Goal: Communication & Community: Answer question/provide support

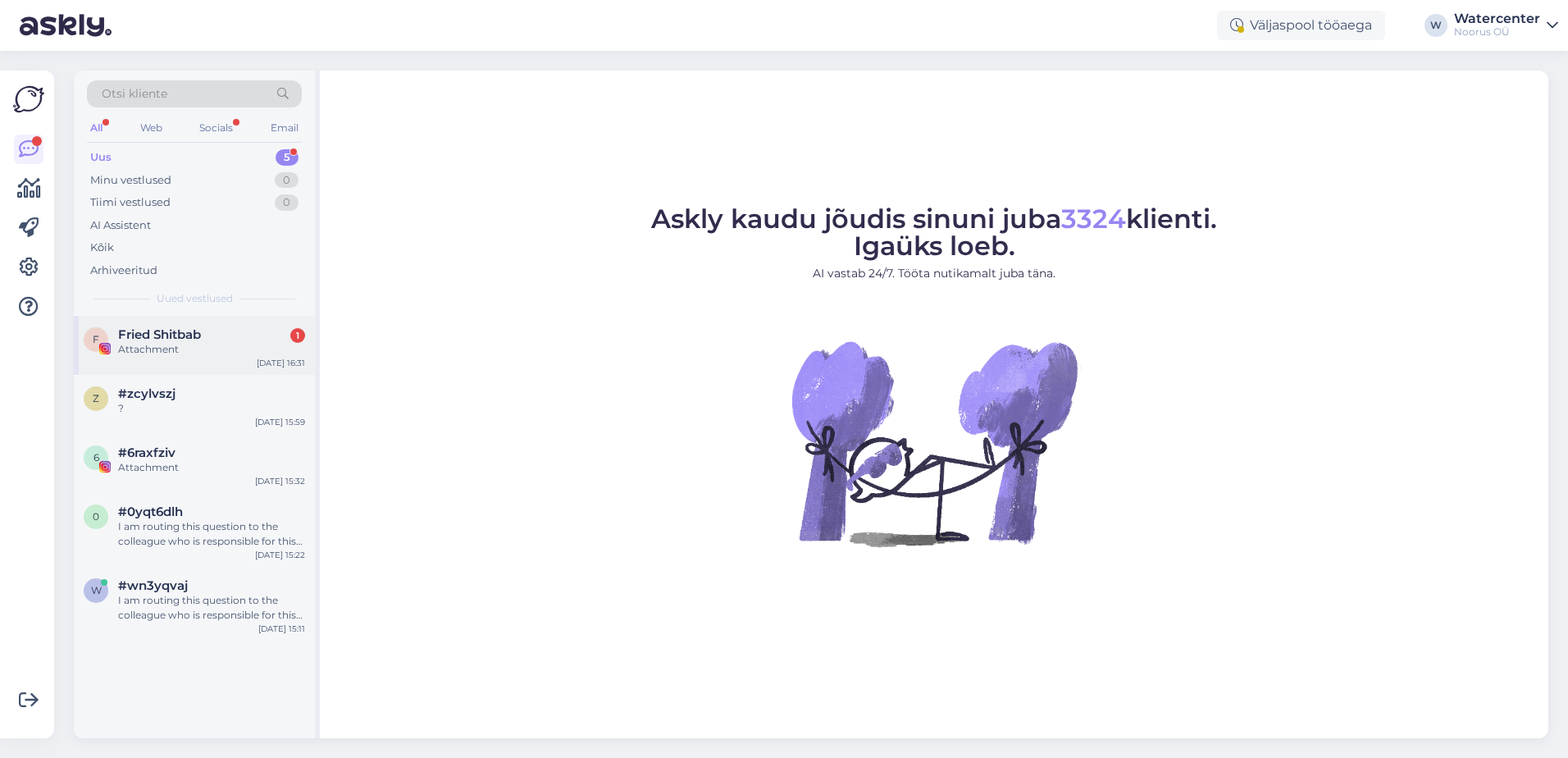
click at [277, 358] on div "[DATE] 16:31" at bounding box center [281, 362] width 48 height 12
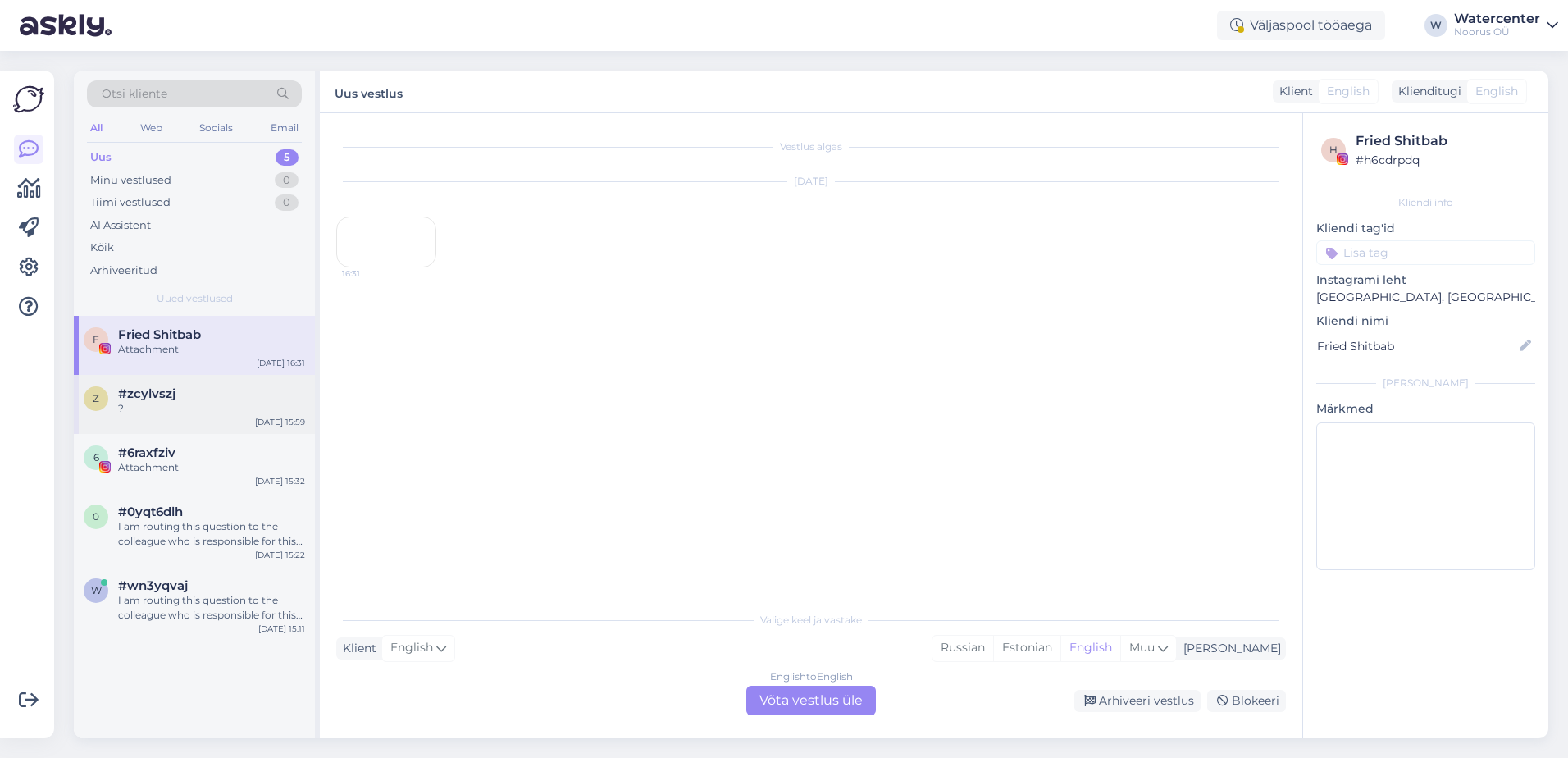
click at [277, 406] on div "?" at bounding box center [211, 409] width 187 height 15
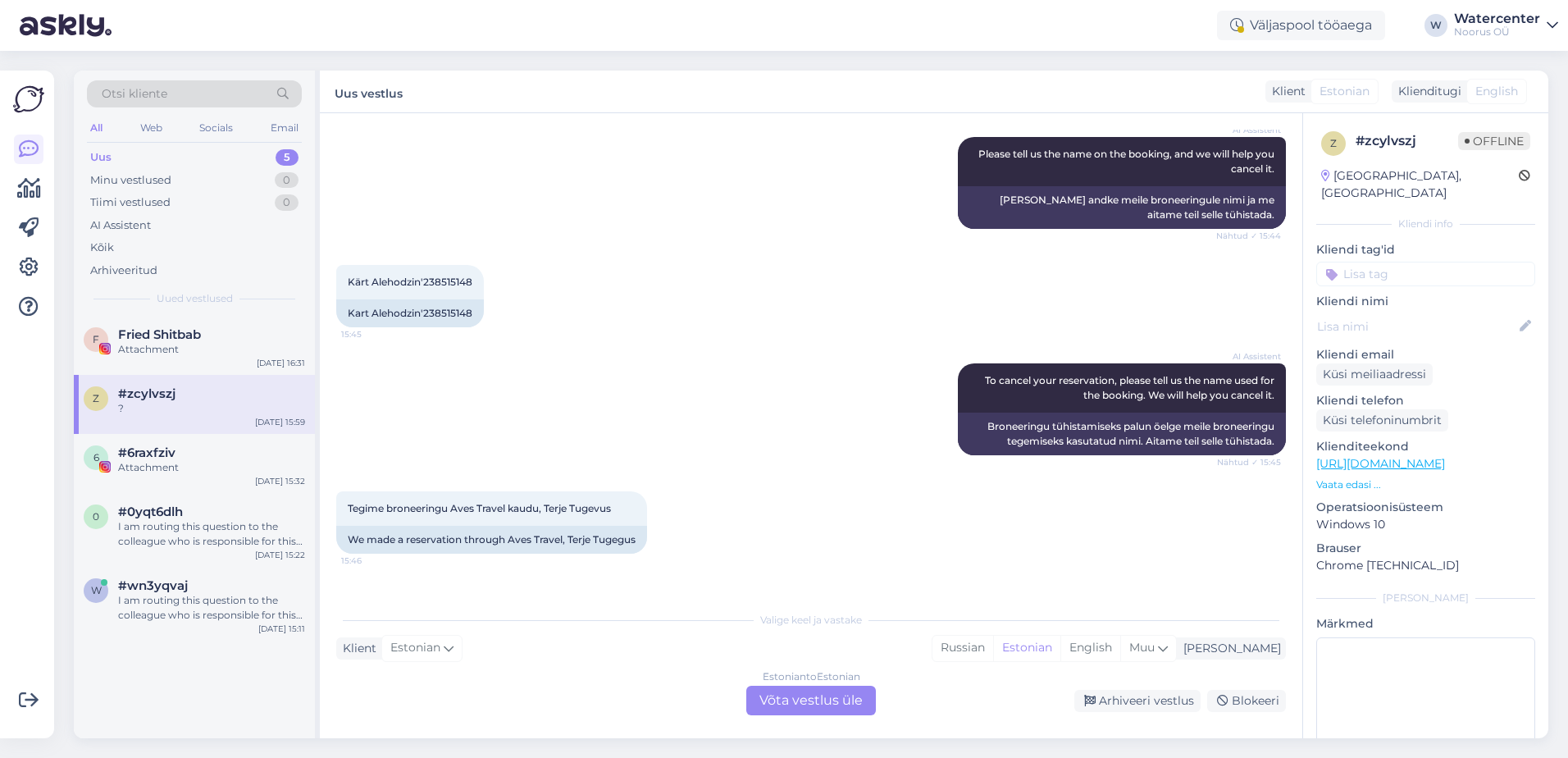
scroll to position [489, 0]
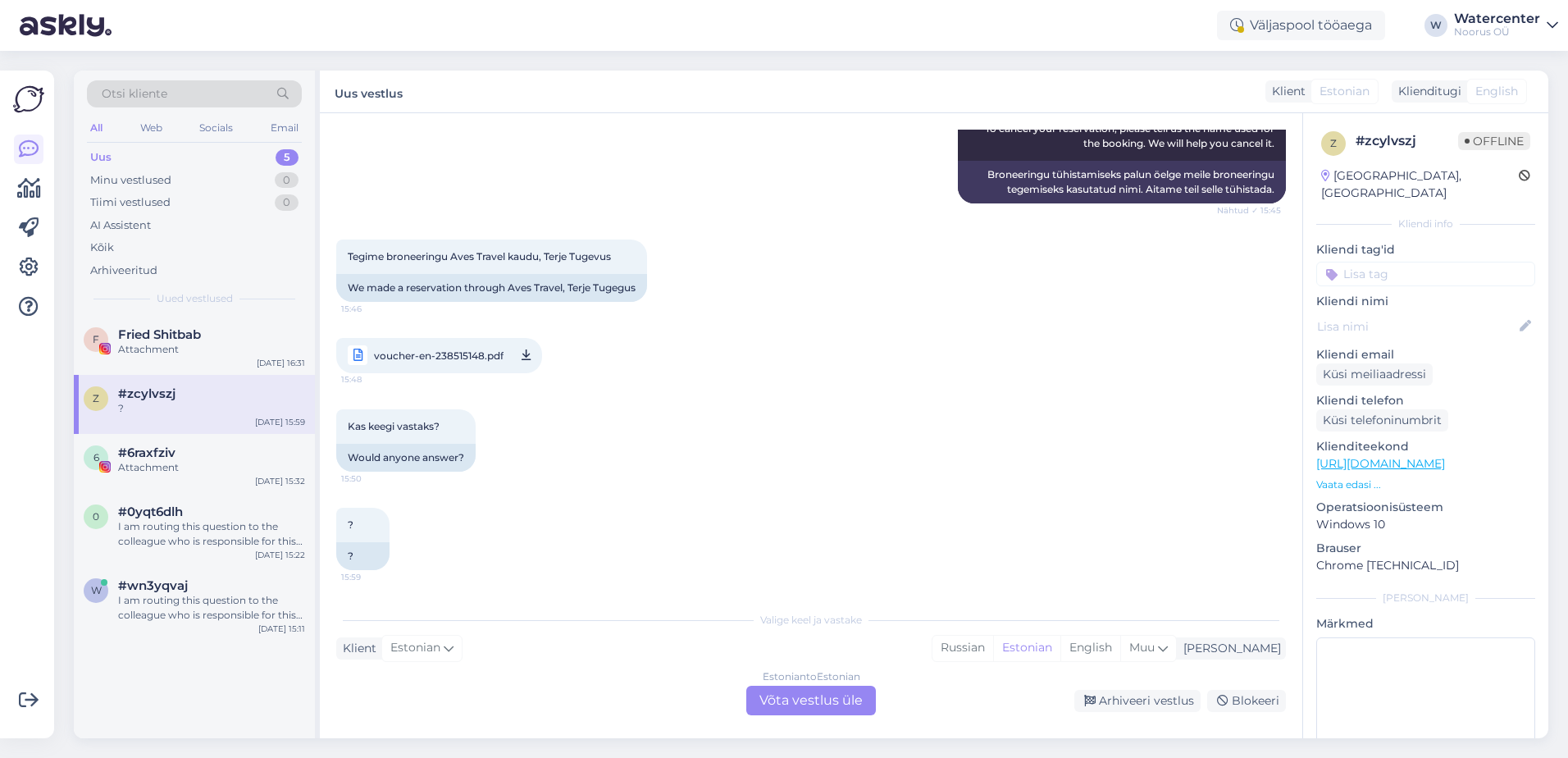
click at [542, 357] on div "voucher-en-238515148.pdf 15:48" at bounding box center [810, 355] width 950 height 71
click at [520, 358] on link "voucher-en-238515148.pdf 15:48" at bounding box center [438, 355] width 206 height 35
click at [219, 502] on div "0 #0yqt6dlh I am routing this question to the colleague who is responsible for …" at bounding box center [194, 529] width 241 height 74
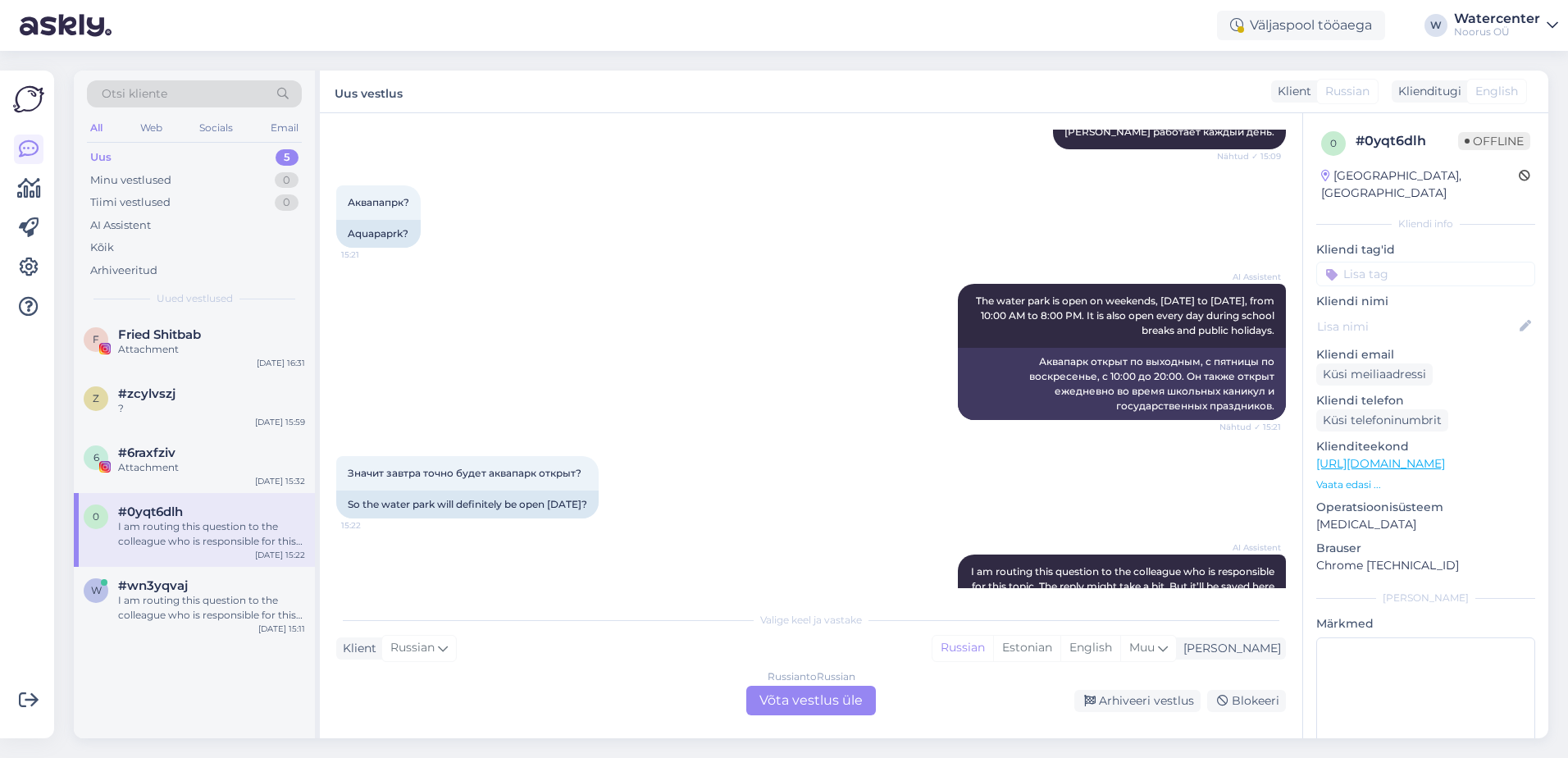
scroll to position [492, 0]
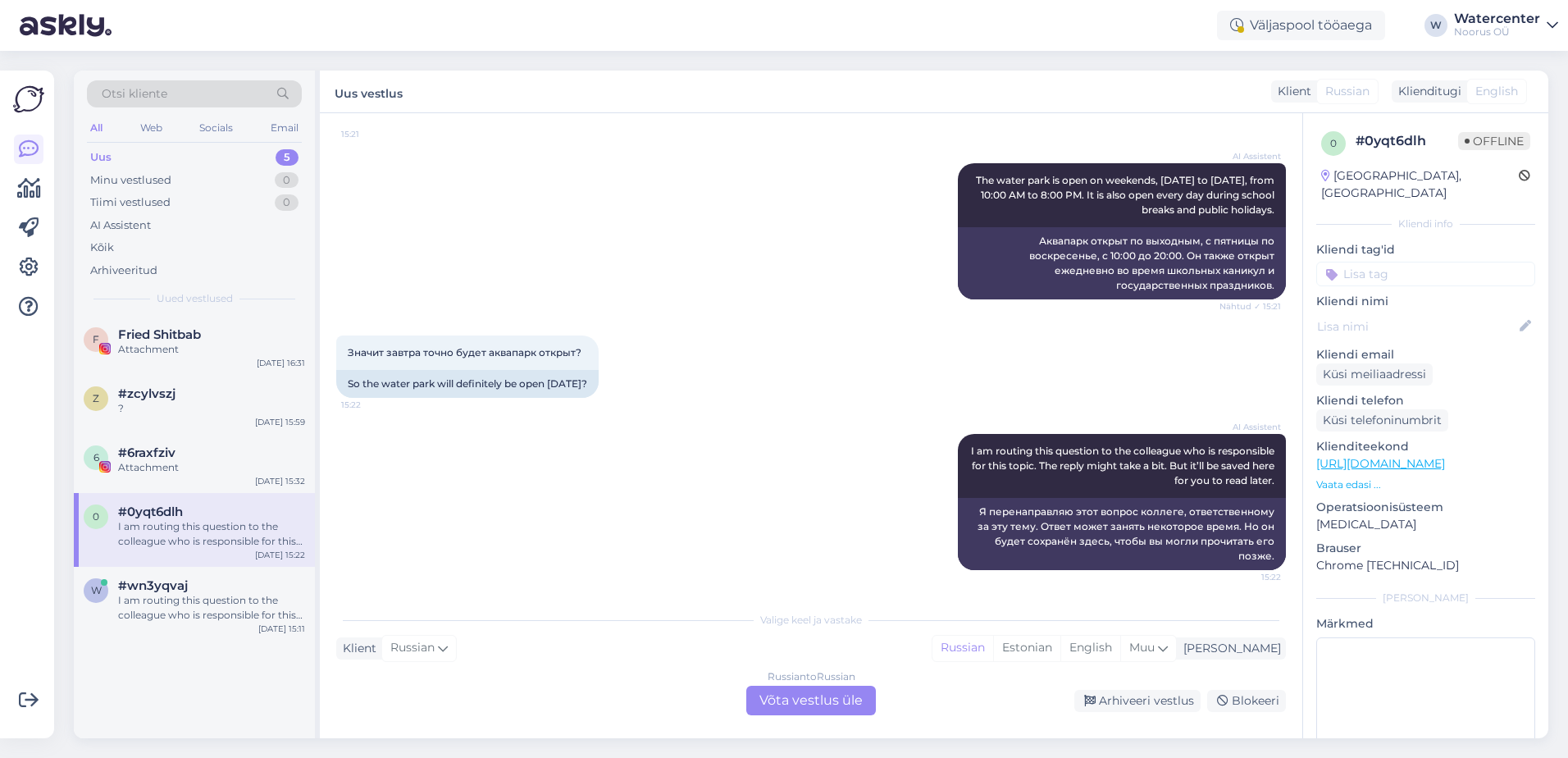
click at [805, 694] on div "Russian to Russian Võta vestlus üle" at bounding box center [811, 700] width 130 height 29
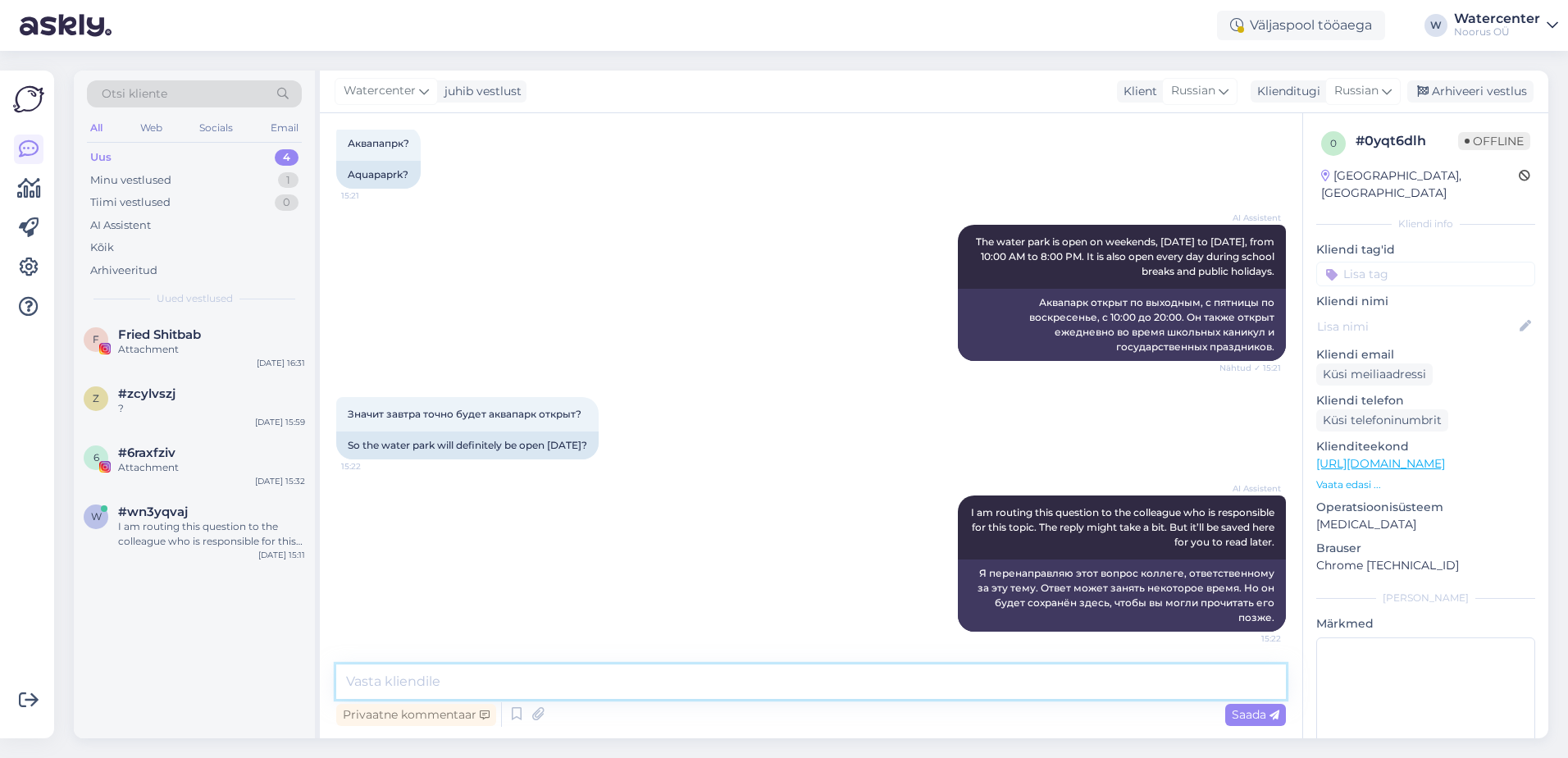
click at [820, 691] on textarea at bounding box center [810, 681] width 950 height 34
type textarea "L"
type textarea "Д"
click at [447, 678] on textarea "Да, аквапарк в школьные каникулы работает каждый день." at bounding box center [810, 681] width 950 height 34
click at [571, 684] on textarea "Да, аквапарк во время школьные каникулы работает каждый день." at bounding box center [810, 681] width 950 height 34
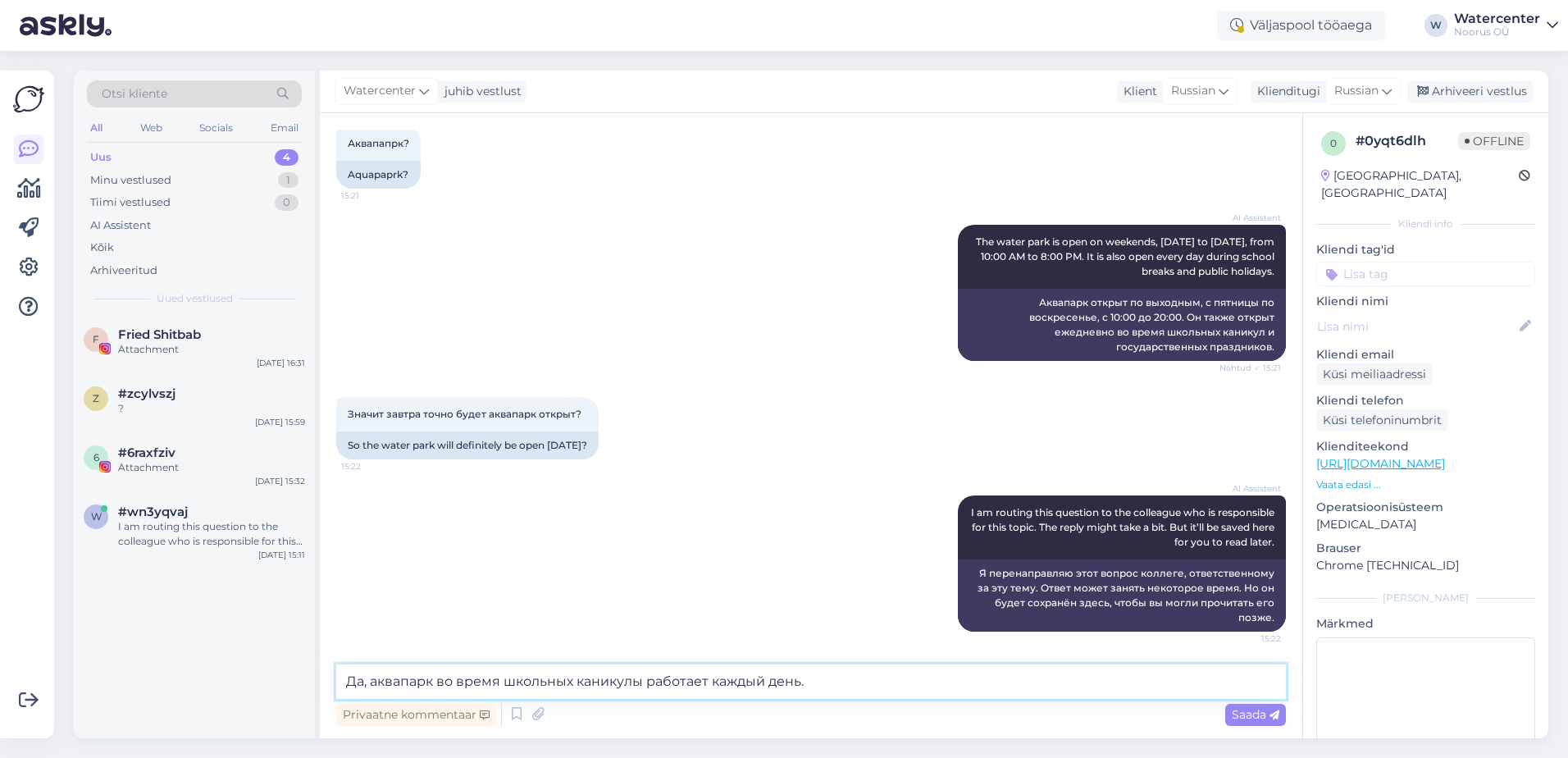
click at [640, 675] on textarea "Да, аквапарк во время школьных каникулы работает каждый день." at bounding box center [810, 681] width 950 height 34
type textarea "Да, аквапарк во время школьных каникул работает каждый день."
click at [1257, 720] on span "Saada" at bounding box center [1255, 714] width 47 height 15
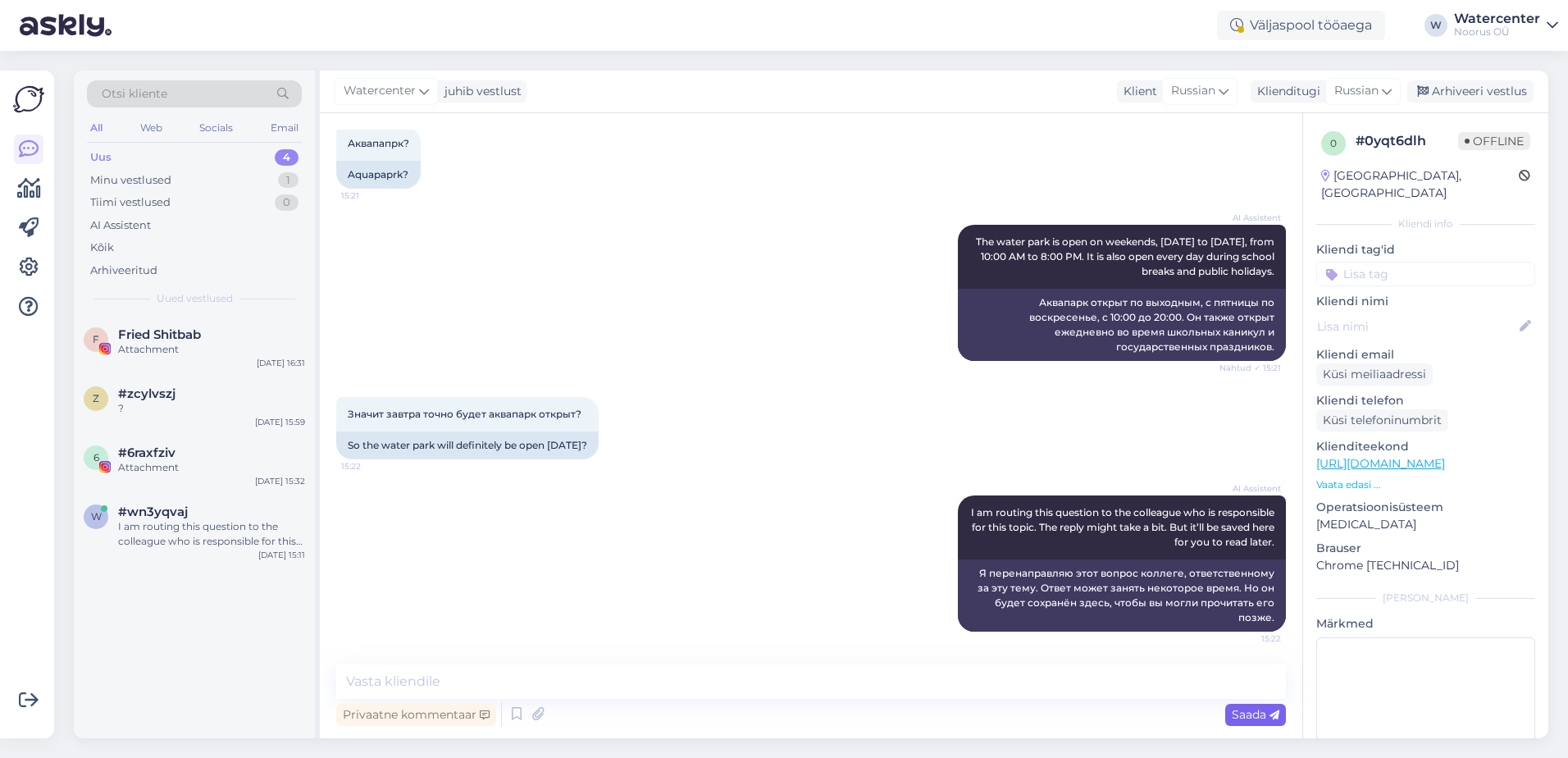
scroll to position [630, 0]
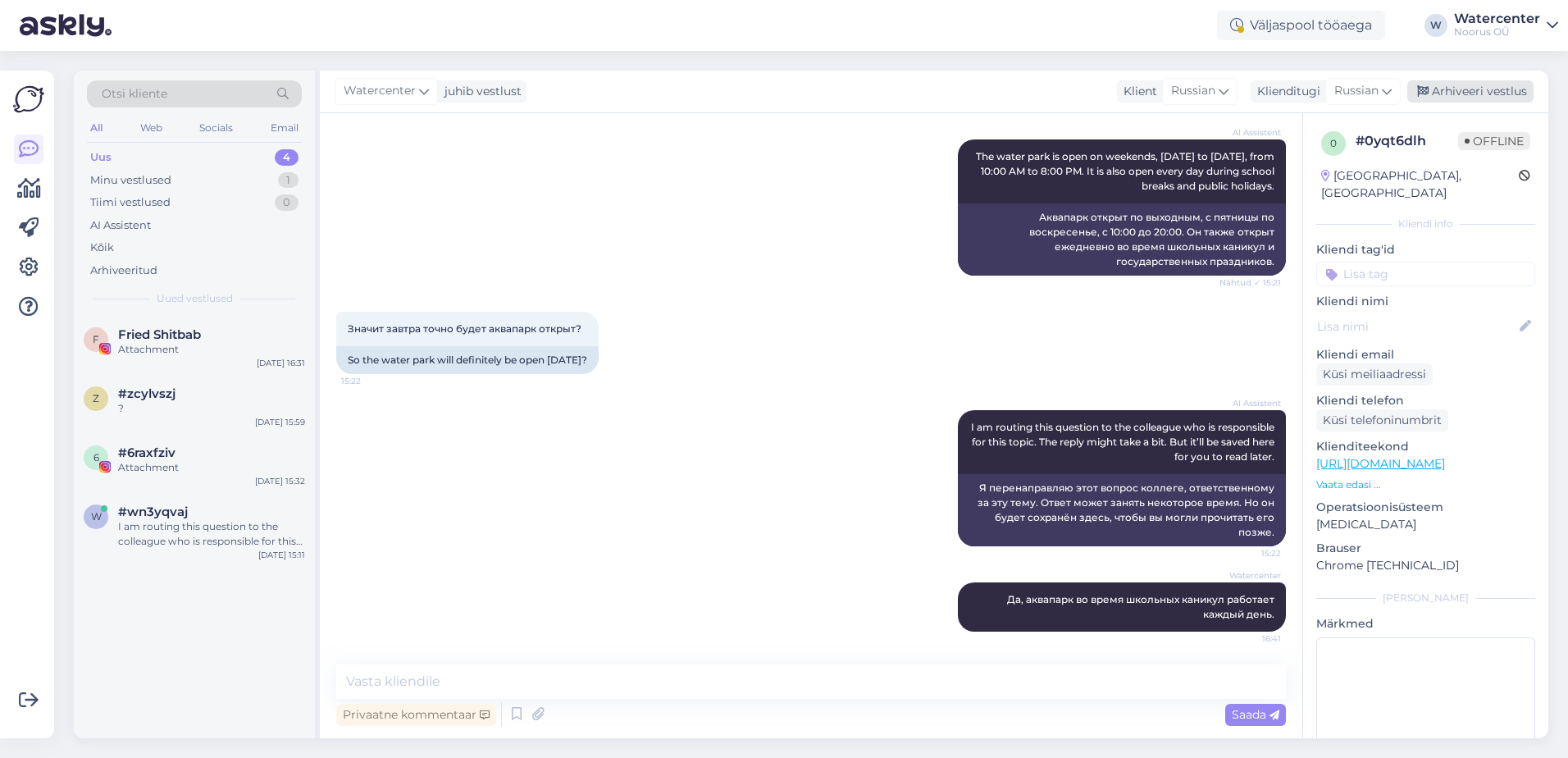
click at [1466, 89] on div "Arhiveeri vestlus" at bounding box center [1469, 91] width 126 height 22
